Goal: Task Accomplishment & Management: Manage account settings

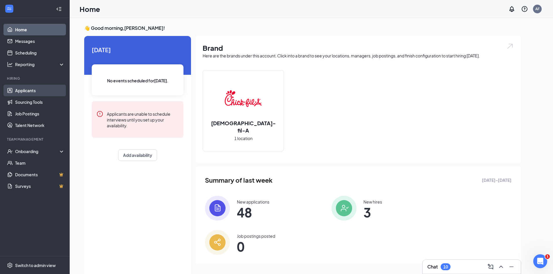
click at [21, 87] on link "Applicants" at bounding box center [40, 91] width 50 height 12
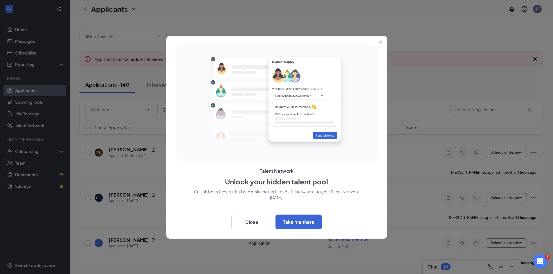
click at [385, 43] on button "Close" at bounding box center [382, 41] width 10 height 10
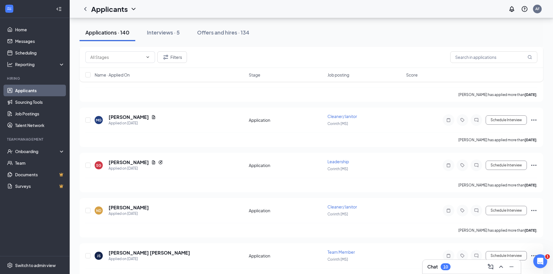
scroll to position [2061, 0]
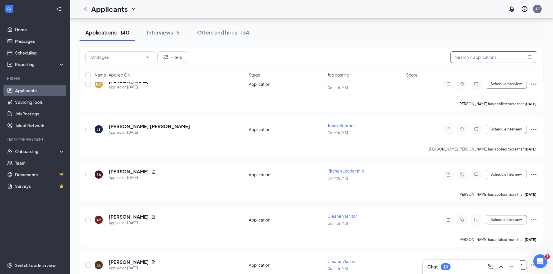
click at [476, 57] on input "text" at bounding box center [493, 57] width 87 height 12
type input "[PERSON_NAME]"
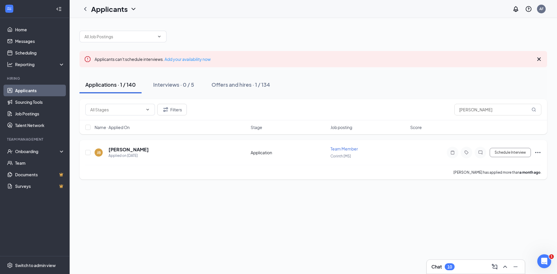
click at [127, 146] on div "JB [PERSON_NAME] Applied on [DATE] Application Team Member Corinth [MS] Schedul…" at bounding box center [313, 155] width 456 height 19
click at [126, 149] on h5 "[PERSON_NAME]" at bounding box center [129, 150] width 40 height 6
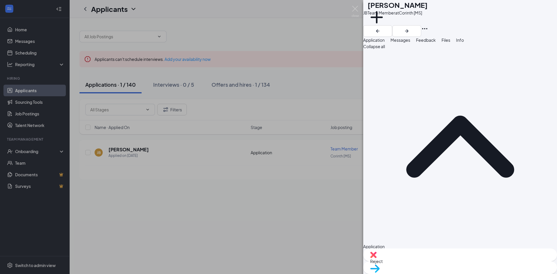
click at [429, 25] on icon "Ellipses" at bounding box center [425, 28] width 7 height 7
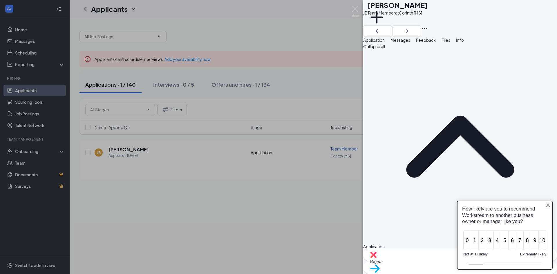
click at [420, 70] on div "Application" at bounding box center [460, 150] width 194 height 200
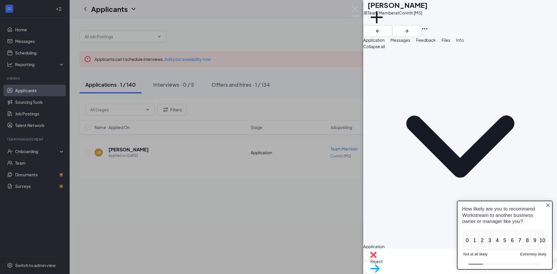
click at [434, 65] on div "Collapse all Application Phone [PHONE_NUMBER] Email [EMAIL_ADDRESS][PERSON_NAME…" at bounding box center [460, 146] width 194 height 207
click at [399, 244] on div "Application" at bounding box center [460, 247] width 194 height 6
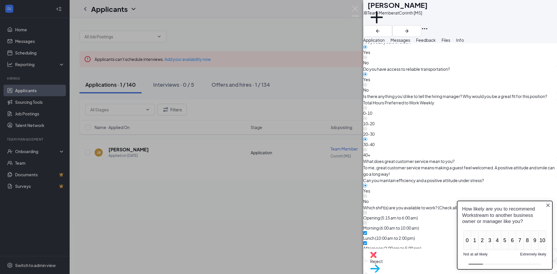
scroll to position [370, 0]
